Goal: Check status: Check status

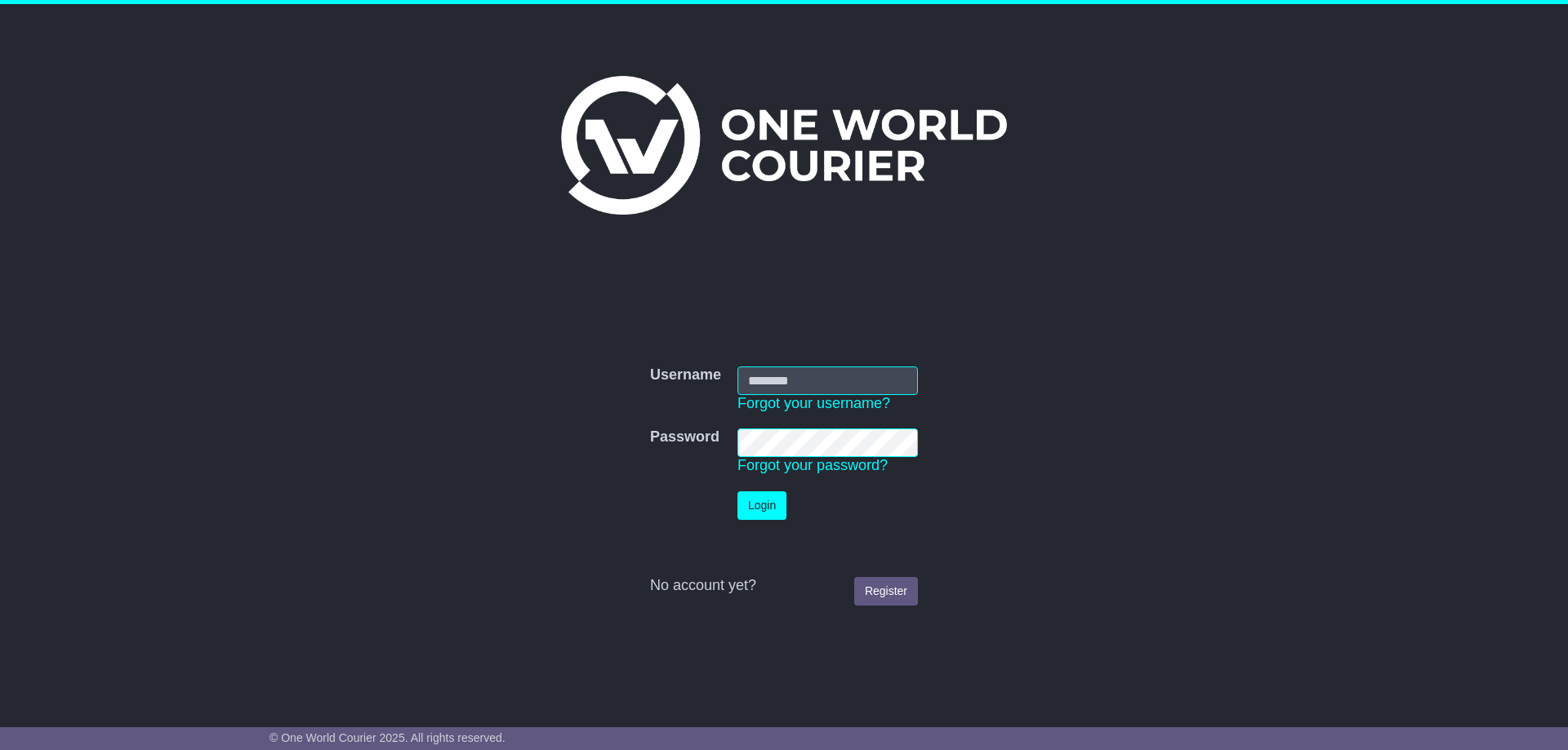
type input "**********"
click at [770, 511] on button "Login" at bounding box center [762, 505] width 49 height 28
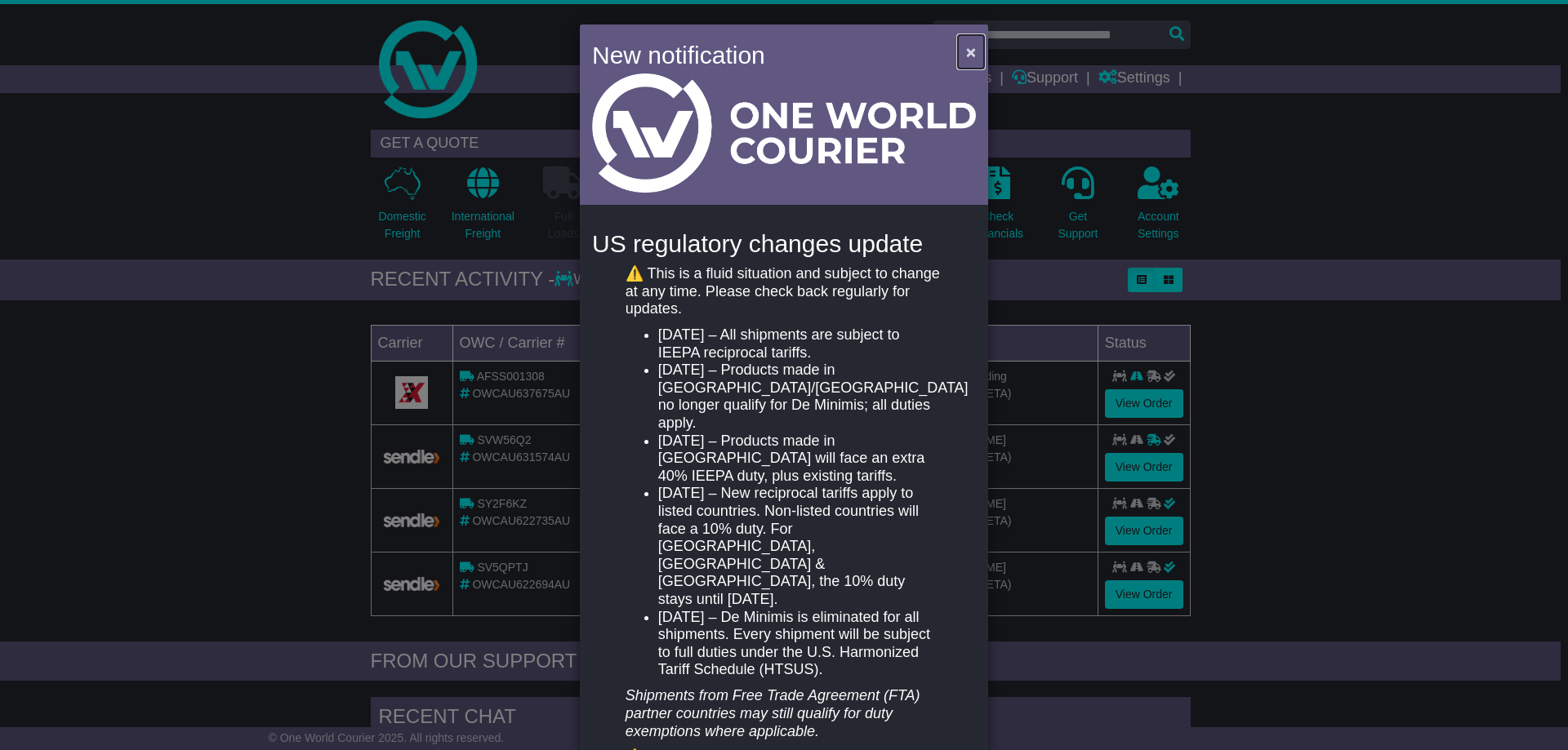
click at [968, 52] on span "×" at bounding box center [971, 51] width 10 height 18
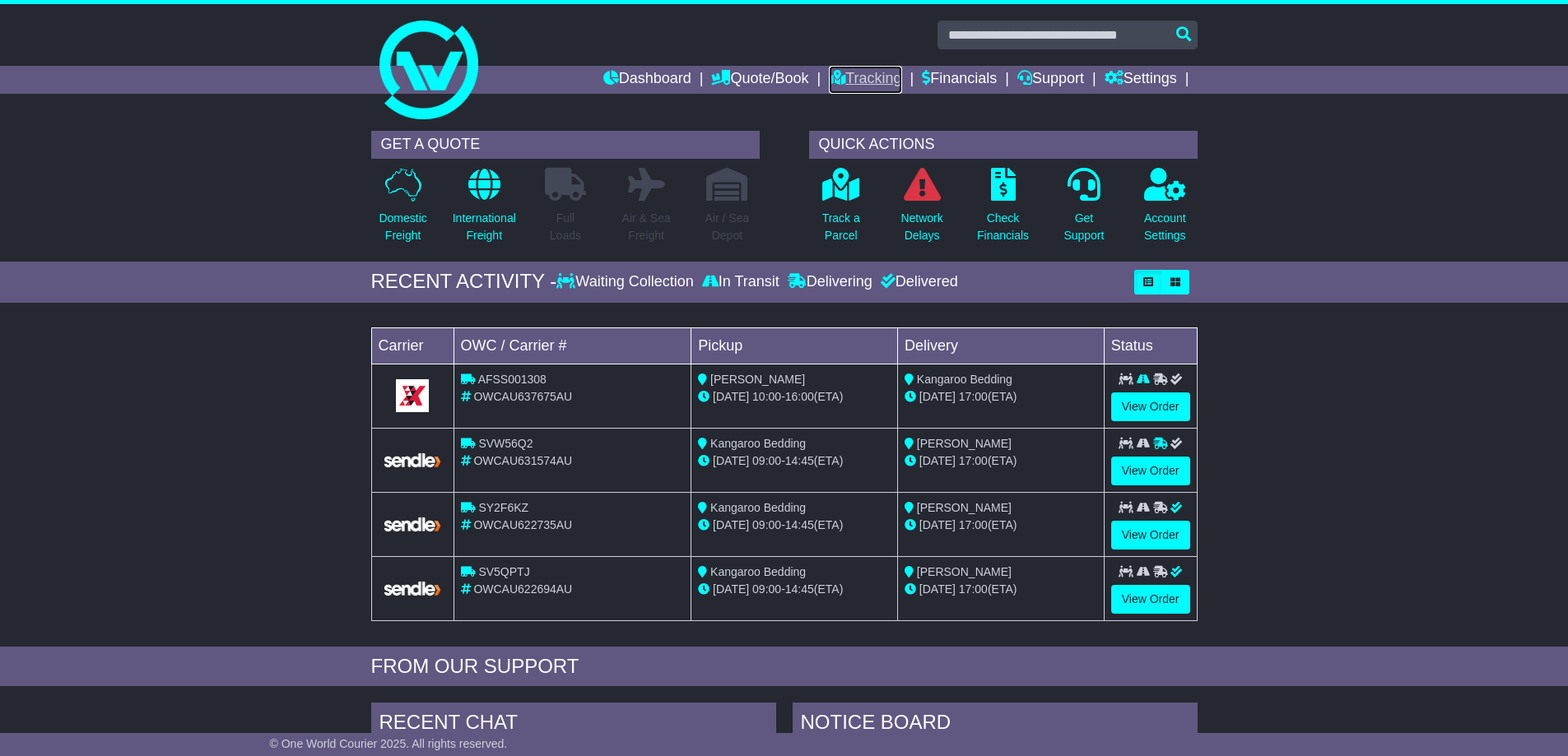
click at [871, 77] on link "Tracking" at bounding box center [865, 79] width 72 height 28
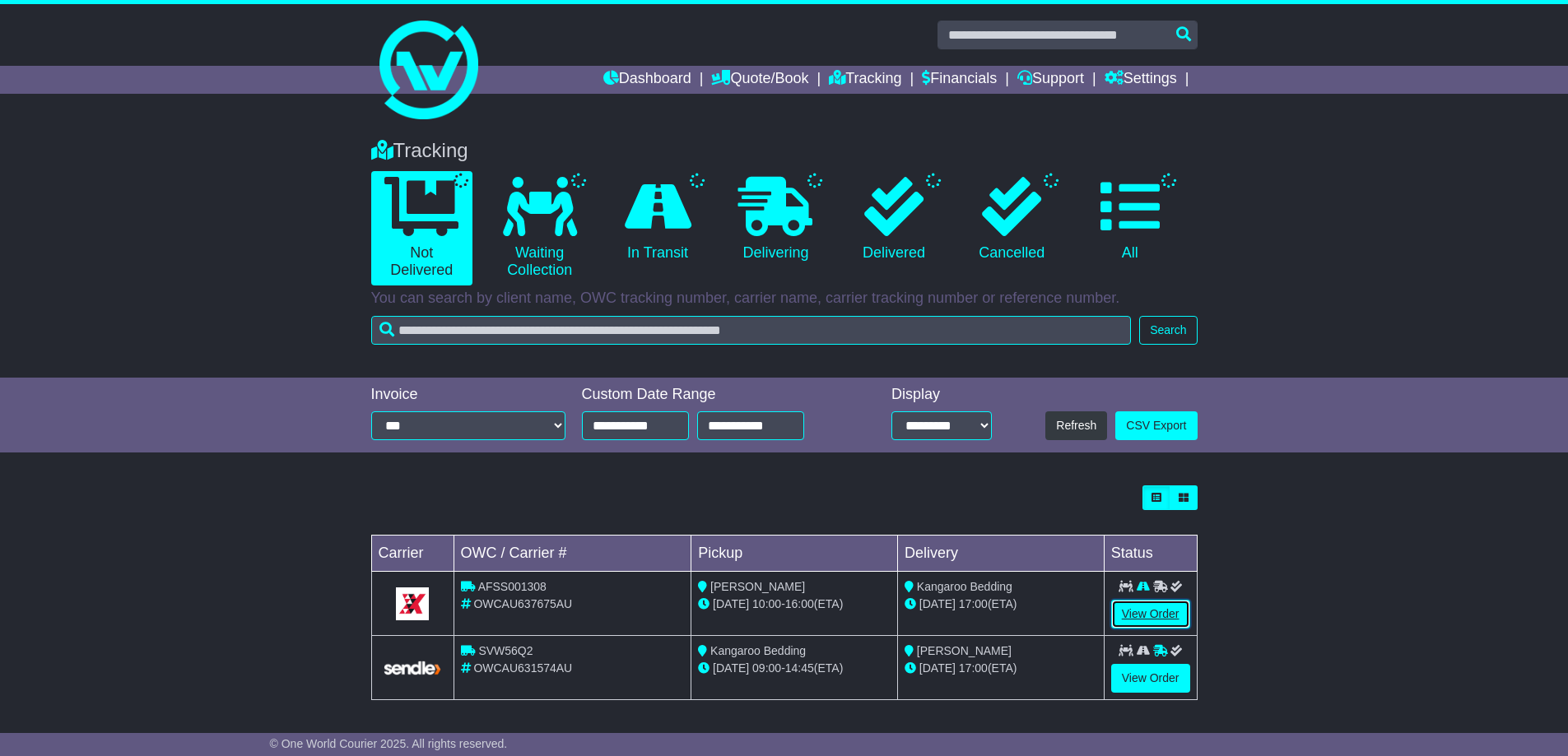
click at [1162, 615] on link "View Order" at bounding box center [1150, 614] width 79 height 28
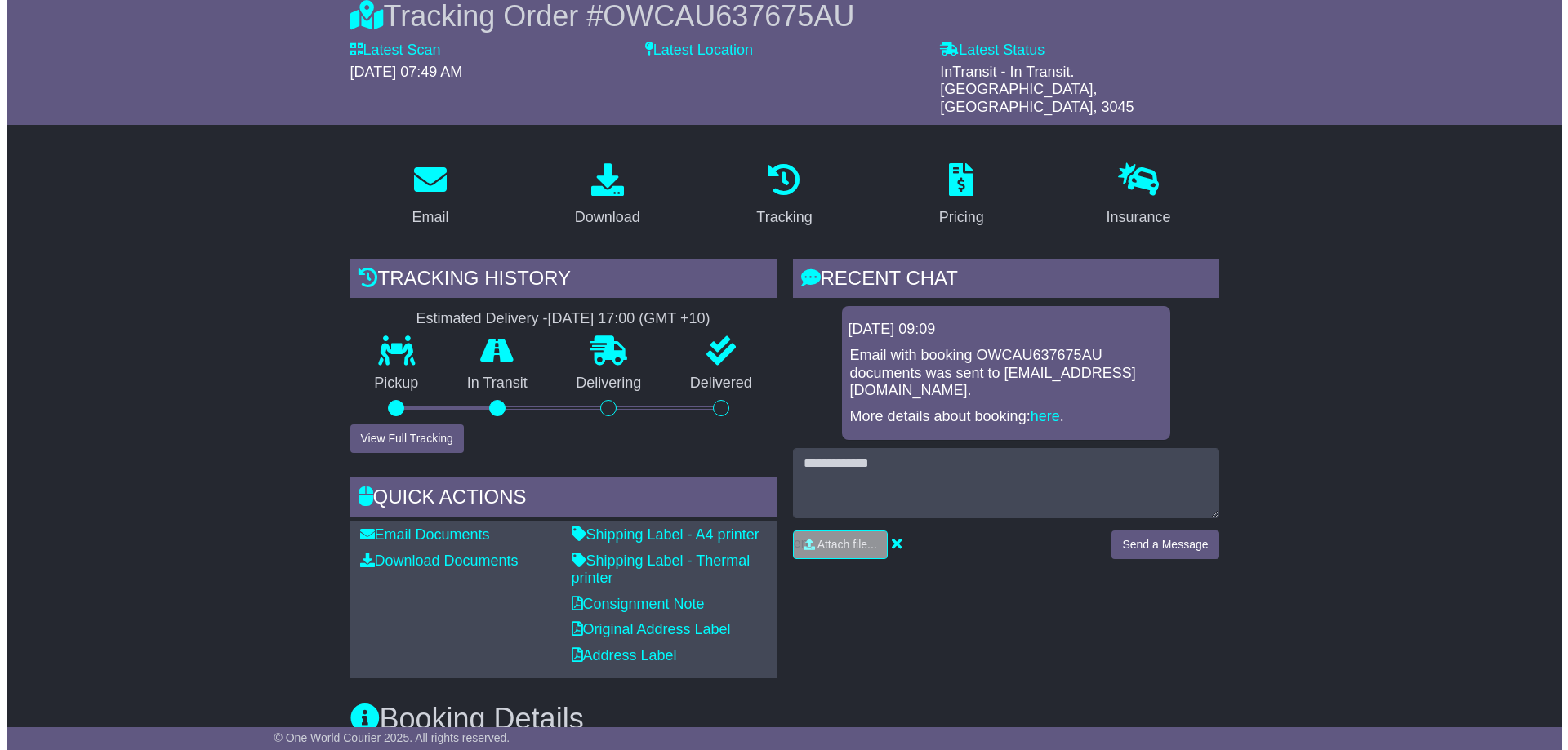
scroll to position [163, 0]
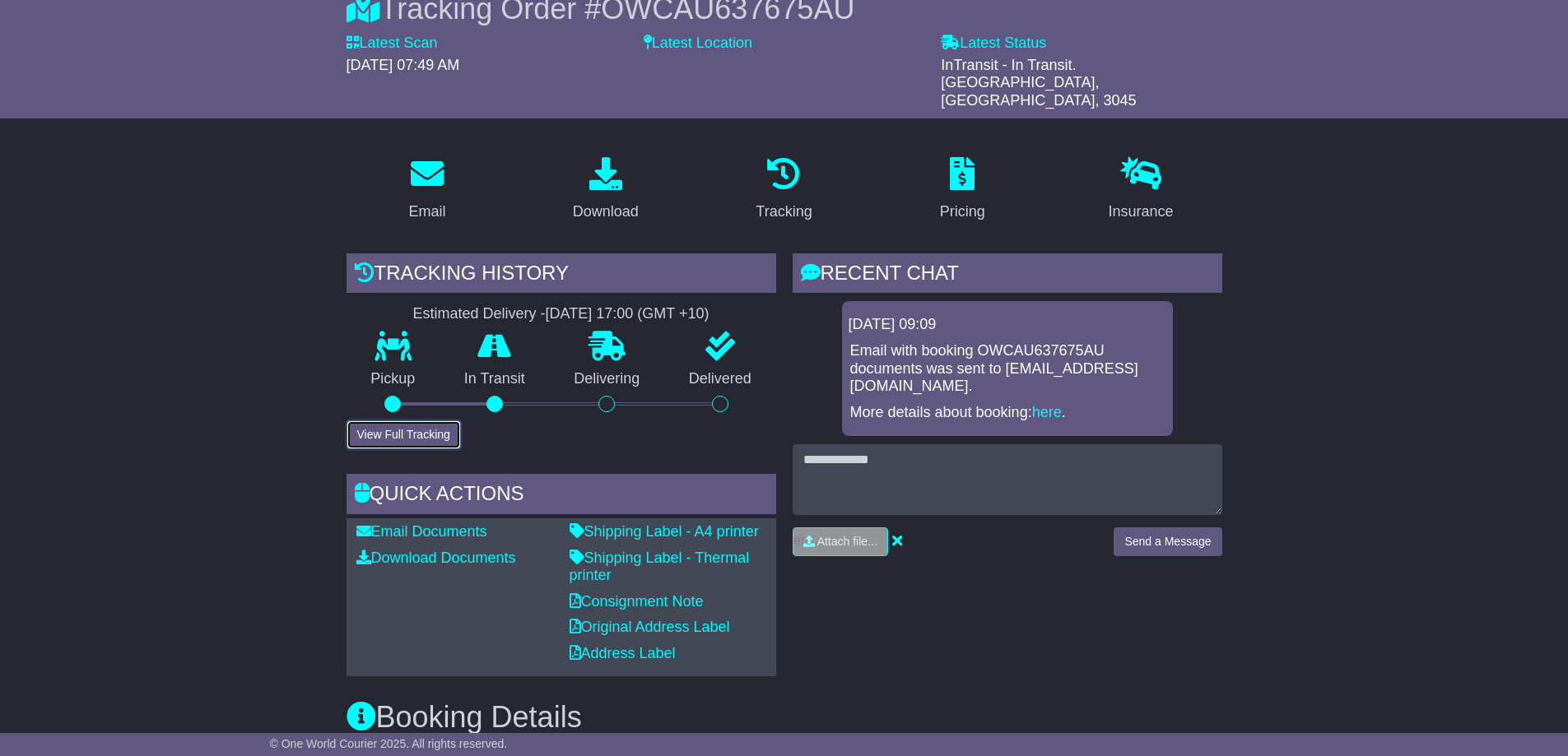
click at [405, 420] on button "View Full Tracking" at bounding box center [404, 434] width 115 height 28
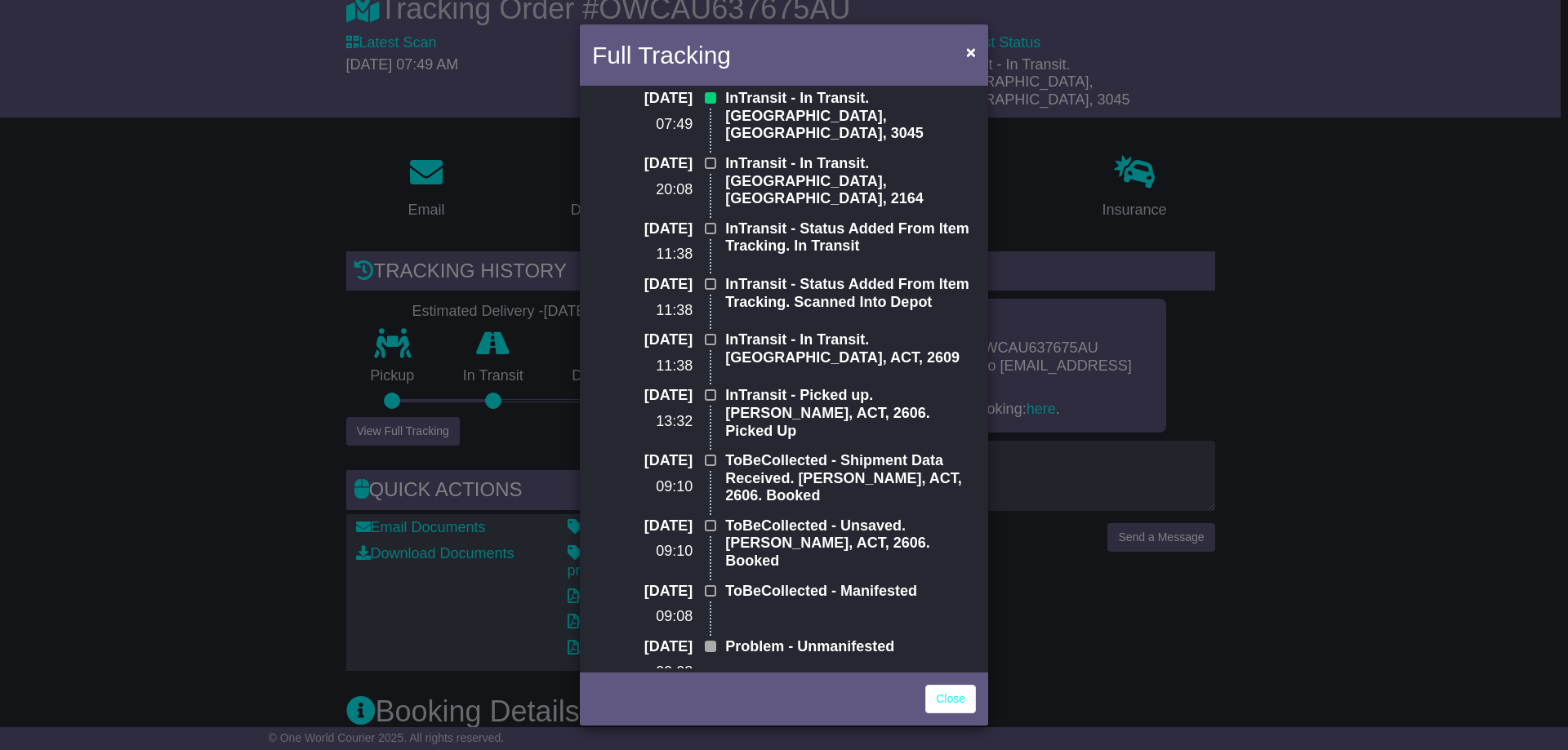
scroll to position [0, 0]
